Goal: Task Accomplishment & Management: Use online tool/utility

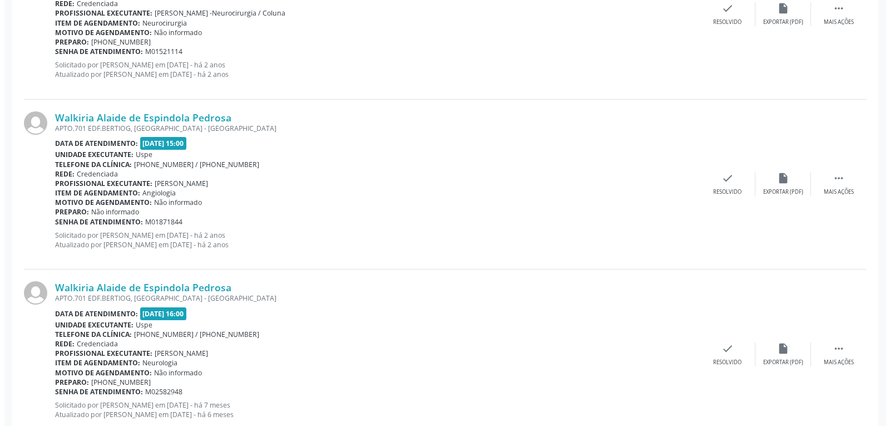
scroll to position [32, 0]
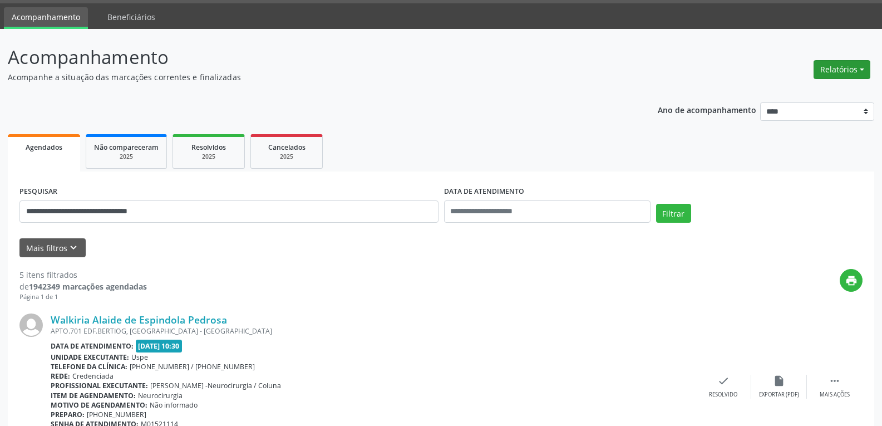
click at [847, 71] on button "Relatórios" at bounding box center [841, 69] width 57 height 19
click at [810, 91] on link "Agendamentos" at bounding box center [811, 94] width 120 height 16
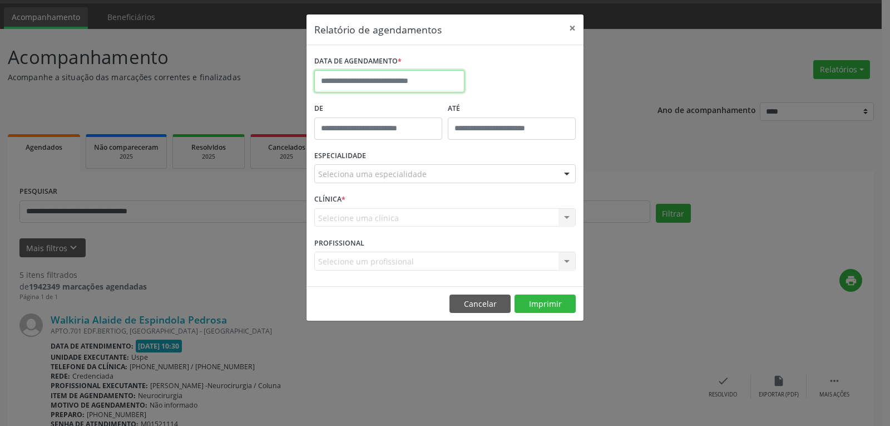
click at [367, 75] on input "text" at bounding box center [389, 81] width 150 height 22
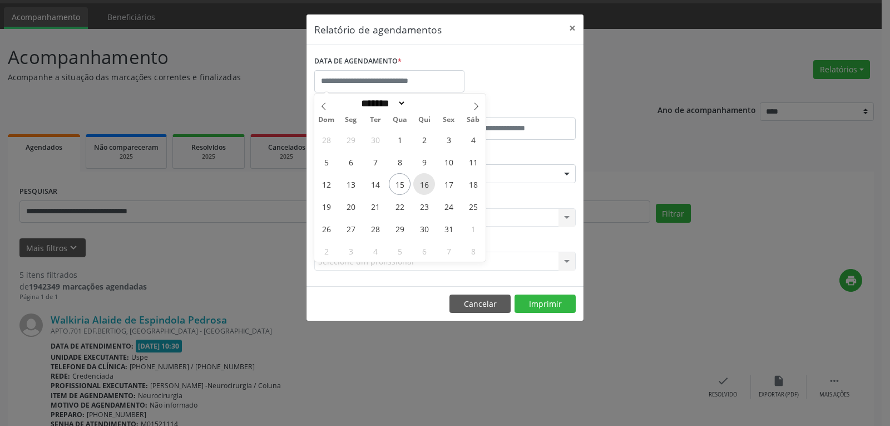
click at [425, 185] on span "16" at bounding box center [424, 184] width 22 height 22
type input "**********"
click at [425, 185] on span "16" at bounding box center [424, 184] width 22 height 22
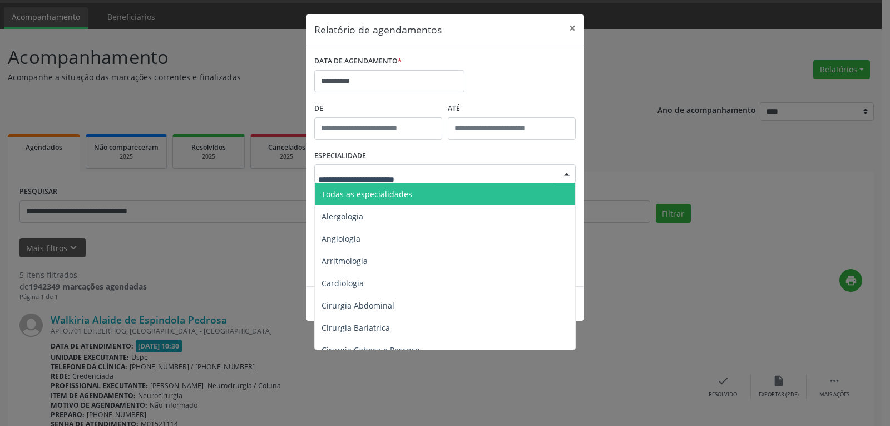
click at [373, 198] on span "Todas as especialidades" at bounding box center [367, 194] width 91 height 11
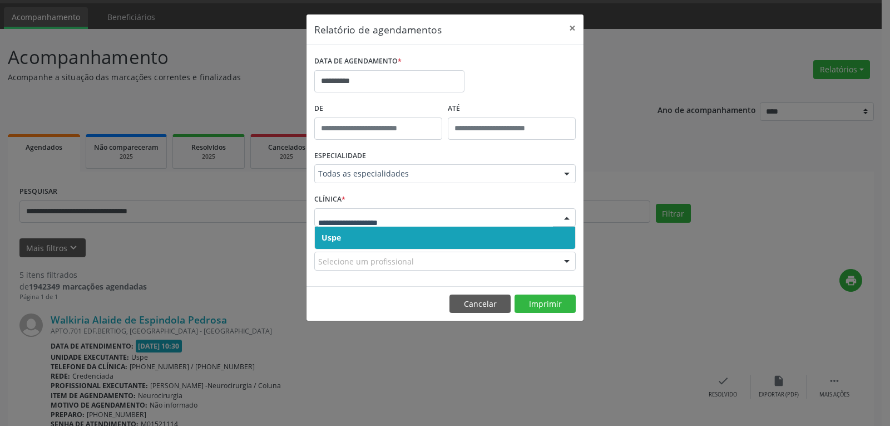
click at [402, 236] on span "Uspe" at bounding box center [445, 237] width 260 height 22
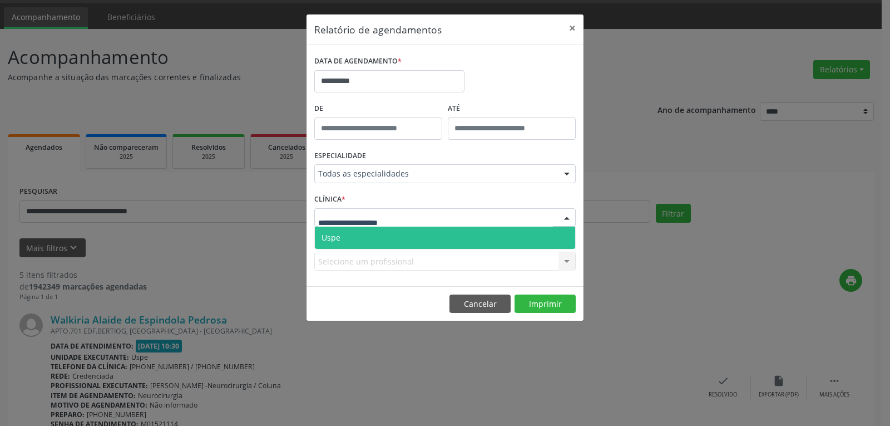
click at [394, 234] on span "Uspe" at bounding box center [445, 237] width 260 height 22
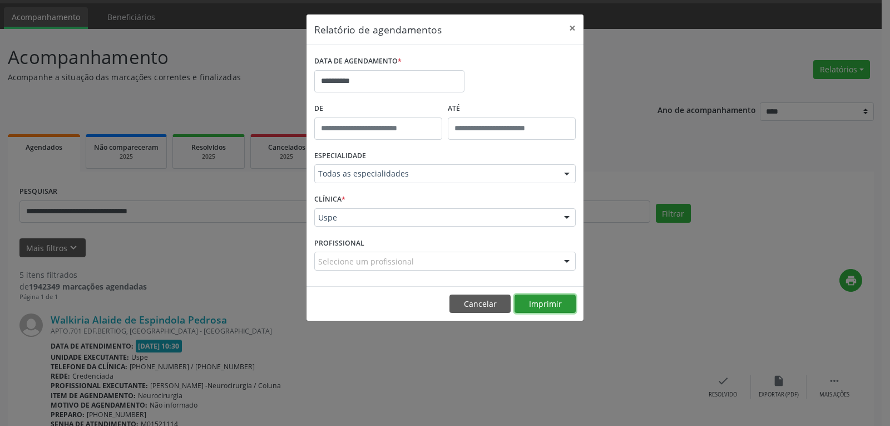
click at [534, 298] on button "Imprimir" at bounding box center [545, 303] width 61 height 19
